Goal: Information Seeking & Learning: Understand process/instructions

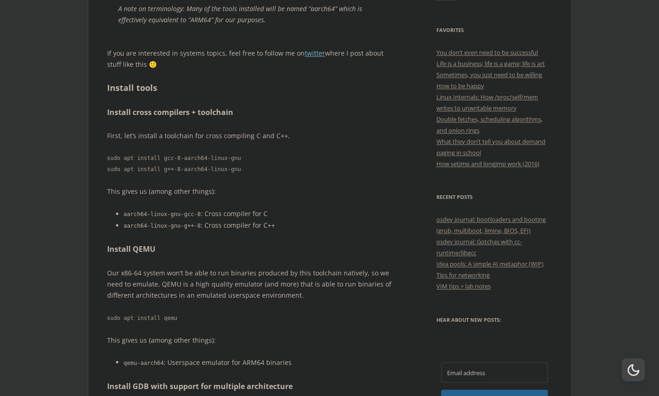
scroll to position [370, 0]
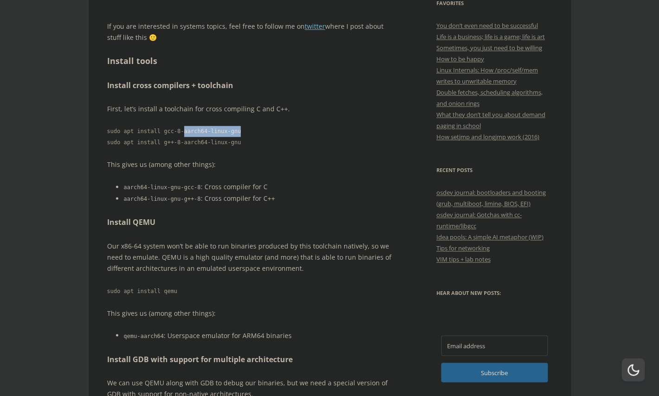
copy code "aarch64-linux-gnu"
drag, startPoint x: 243, startPoint y: 135, endPoint x: 184, endPoint y: 136, distance: 59.8
click at [184, 136] on code "sudo apt install gcc-8-aarch64-linux-gnu sudo apt install g++-8-aarch64-linux-g…" at bounding box center [252, 137] width 290 height 22
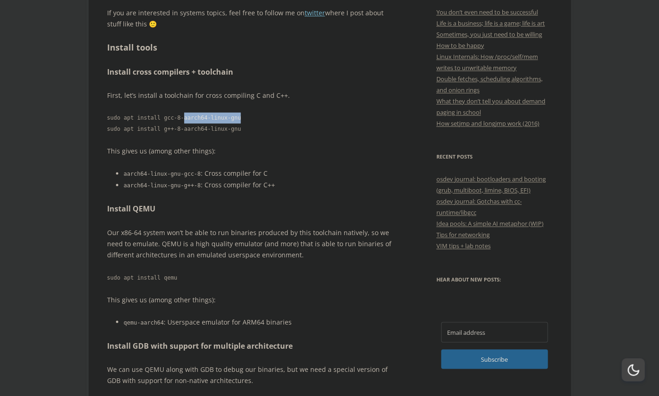
scroll to position [384, 0]
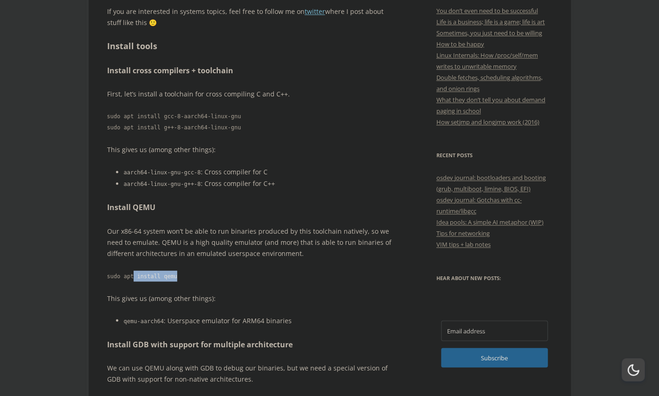
drag, startPoint x: 185, startPoint y: 280, endPoint x: 134, endPoint y: 271, distance: 51.3
click at [134, 271] on code "sudo apt install qemu" at bounding box center [252, 275] width 290 height 11
copy code "sudo apt install qemu"
drag, startPoint x: 202, startPoint y: 281, endPoint x: 108, endPoint y: 274, distance: 93.9
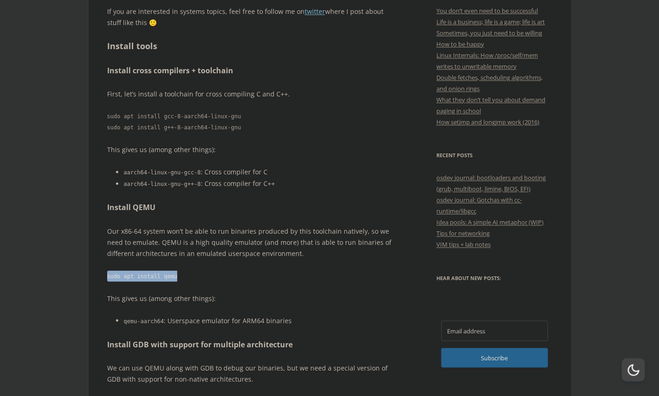
click at [108, 274] on code "sudo apt install qemu" at bounding box center [252, 275] width 290 height 11
click at [191, 255] on p "Our x86-64 system won’t be able to run binaries produced by this toolchain nati…" at bounding box center [252, 242] width 290 height 33
click at [207, 255] on p "Our x86-64 system won’t be able to run binaries produced by this toolchain nati…" at bounding box center [252, 242] width 290 height 33
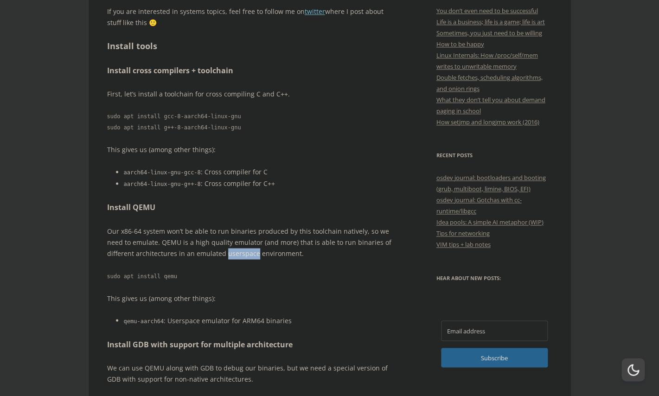
click at [207, 255] on p "Our x86-64 system won’t be able to run binaries produced by this toolchain nati…" at bounding box center [252, 242] width 290 height 33
click at [243, 255] on p "Our x86-64 system won’t be able to run binaries produced by this toolchain nati…" at bounding box center [252, 242] width 290 height 33
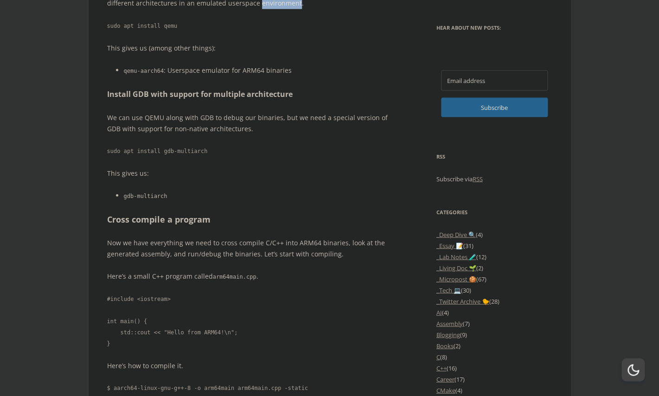
scroll to position [634, 0]
